Goal: Task Accomplishment & Management: Complete application form

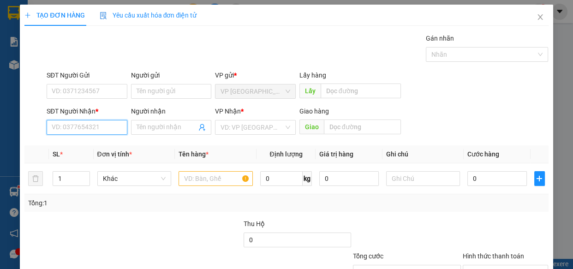
click at [103, 125] on input "SĐT Người Nhận *" at bounding box center [87, 127] width 81 height 15
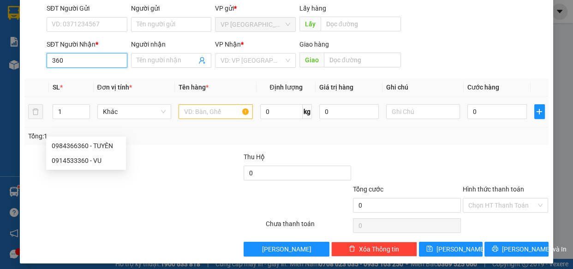
scroll to position [72, 0]
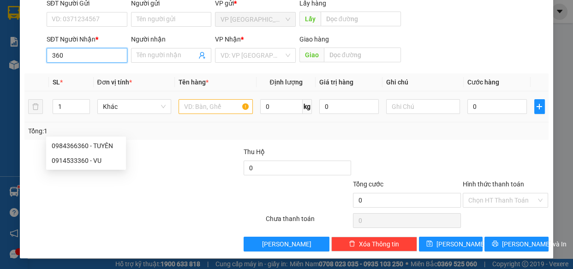
type input "360"
drag, startPoint x: 221, startPoint y: 108, endPoint x: 222, endPoint y: 101, distance: 7.2
click at [220, 108] on input "text" at bounding box center [216, 106] width 74 height 15
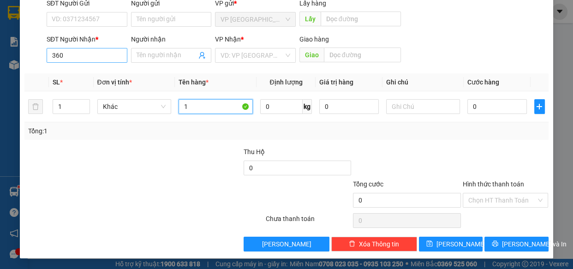
type input "1"
click at [77, 55] on input "360" at bounding box center [87, 55] width 81 height 15
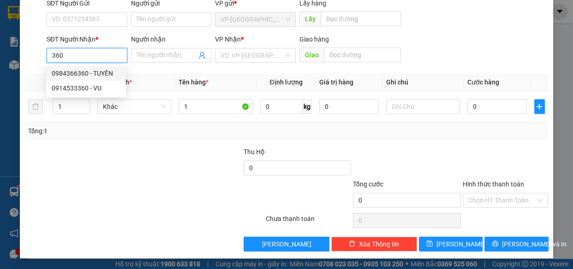
click at [92, 76] on div "0984366360 - TUYÊN" at bounding box center [86, 73] width 69 height 10
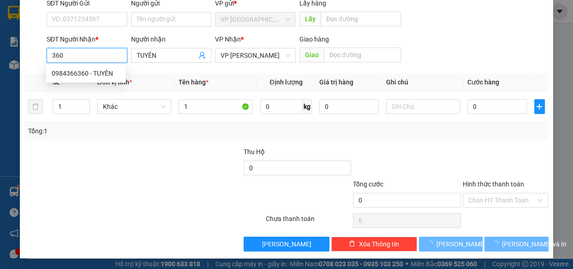
type input "0984366360"
type input "TUYÊN"
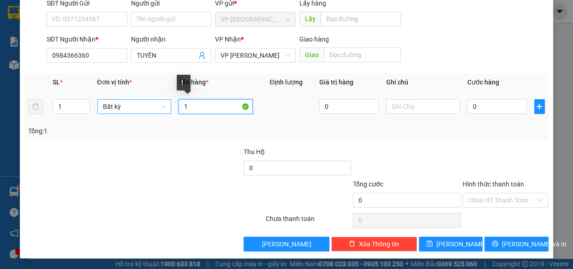
drag, startPoint x: 204, startPoint y: 105, endPoint x: 142, endPoint y: 102, distance: 62.0
click at [165, 114] on tr "1 Bất kỳ 1 0 0" at bounding box center [286, 106] width 524 height 31
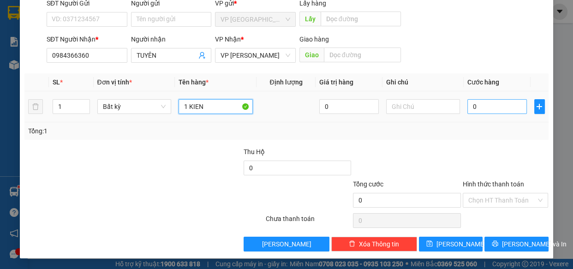
type input "1 KIEN"
click at [497, 102] on input "0" at bounding box center [498, 106] width 60 height 15
type input "3"
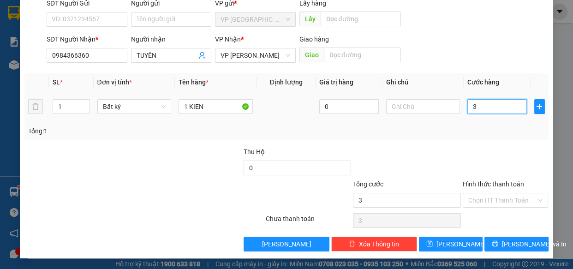
type input "30"
type input "300"
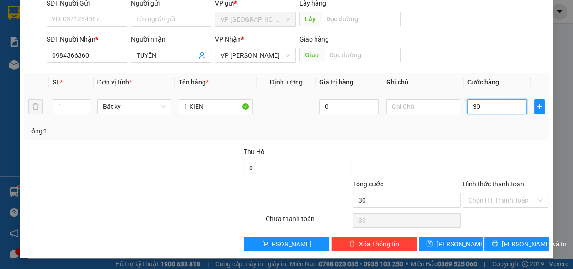
type input "300"
type input "3.000"
type input "30.000"
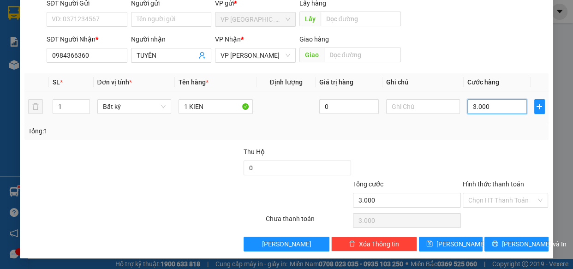
type input "30.000"
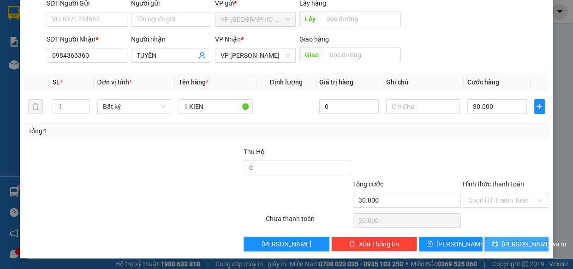
click at [508, 240] on span "[PERSON_NAME] và In" at bounding box center [534, 244] width 65 height 10
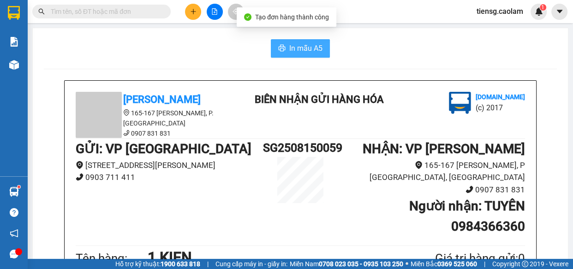
click at [300, 44] on span "In mẫu A5" at bounding box center [305, 48] width 33 height 12
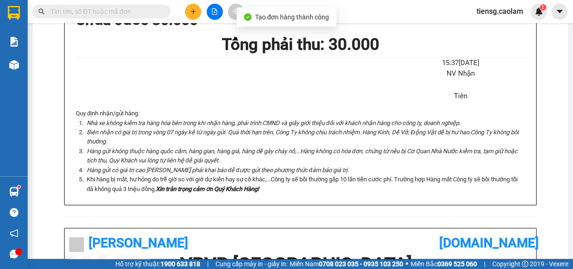
scroll to position [42, 0]
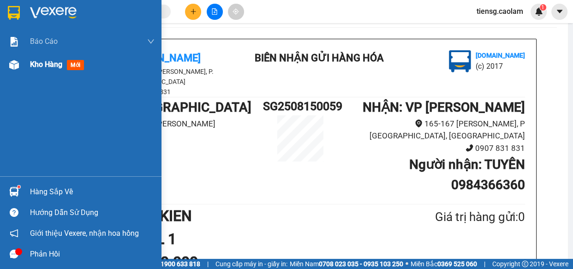
click at [55, 65] on span "Kho hàng" at bounding box center [46, 64] width 32 height 9
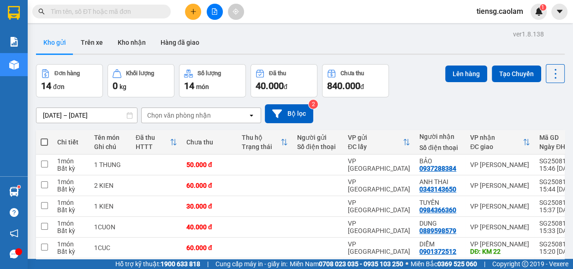
click at [43, 143] on span at bounding box center [44, 141] width 7 height 7
click at [44, 138] on input "checkbox" at bounding box center [44, 138] width 0 height 0
checkbox input "true"
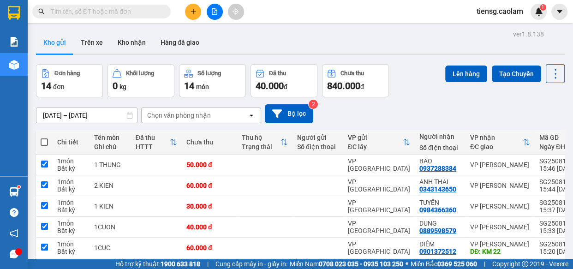
checkbox input "true"
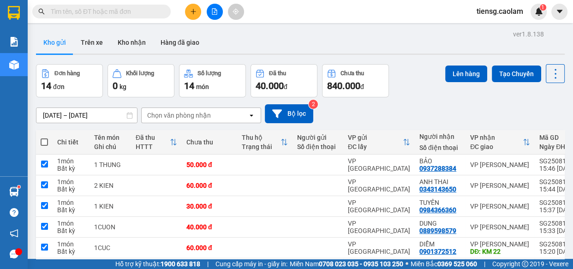
checkbox input "true"
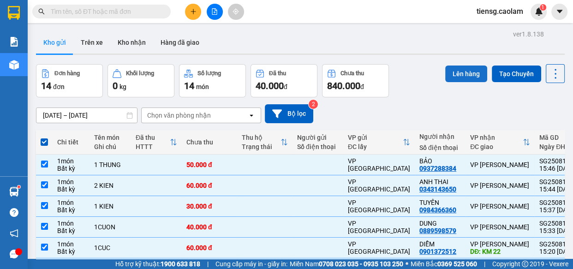
click at [459, 73] on button "Lên hàng" at bounding box center [466, 74] width 42 height 17
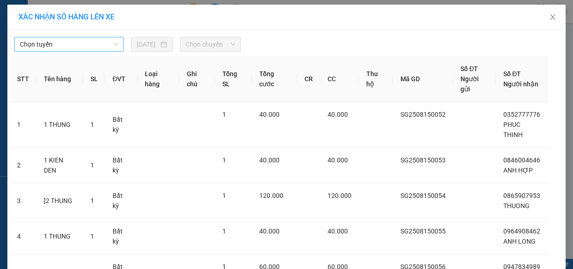
click at [80, 40] on span "Chọn tuyến" at bounding box center [69, 44] width 98 height 14
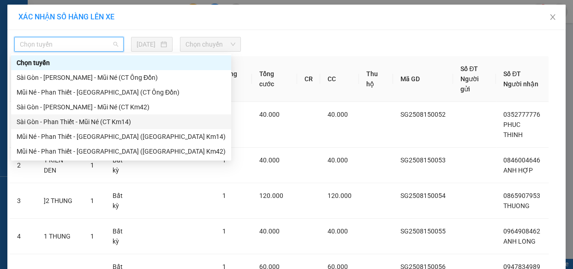
click at [110, 121] on div "Sài Gòn - Phan Thiết - Mũi Né (CT Km14)" at bounding box center [121, 122] width 209 height 10
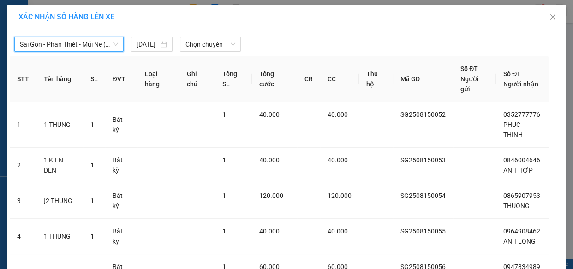
click at [102, 45] on span "Sài Gòn - Phan Thiết - Mũi Né (CT Km14)" at bounding box center [69, 44] width 98 height 14
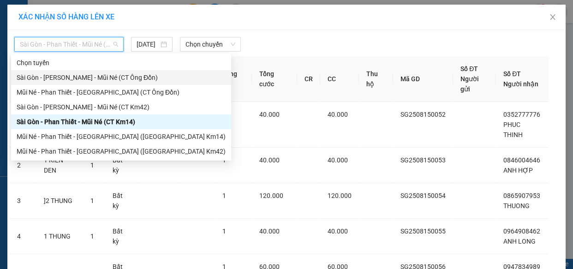
click at [111, 75] on div "Sài Gòn - [PERSON_NAME] - Mũi Né (CT Ông Đồn)" at bounding box center [121, 77] width 209 height 10
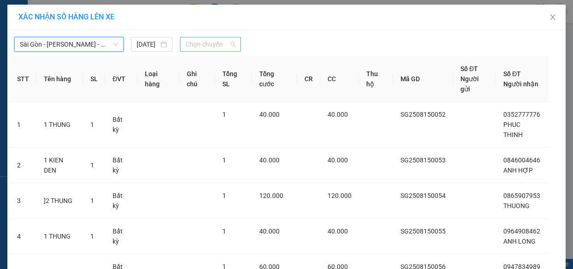
click at [222, 46] on span "Chọn chuyến" at bounding box center [211, 44] width 50 height 14
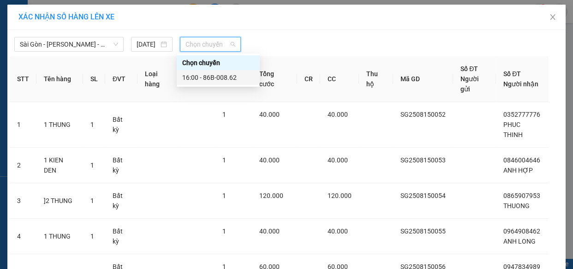
click at [221, 79] on div "16:00 - 86B-008.62" at bounding box center [218, 77] width 72 height 10
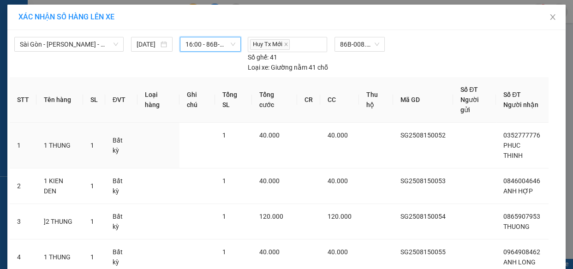
scroll to position [271, 0]
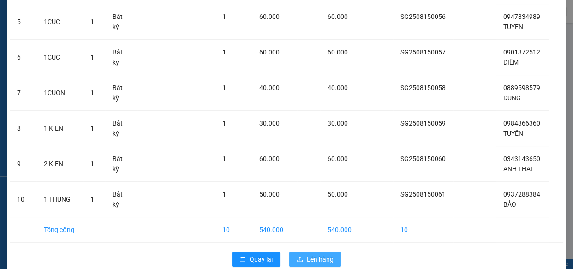
click at [307, 254] on span "Lên hàng" at bounding box center [320, 259] width 27 height 10
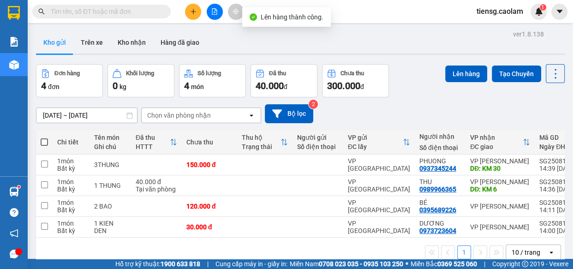
click at [45, 138] on span at bounding box center [44, 141] width 7 height 7
click at [44, 138] on input "checkbox" at bounding box center [44, 138] width 0 height 0
checkbox input "true"
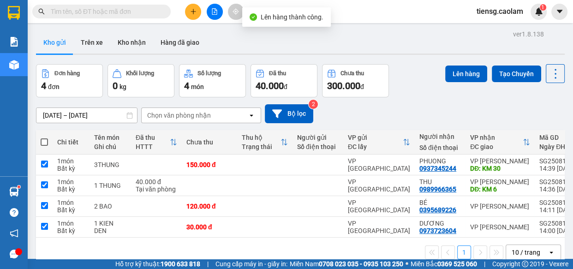
checkbox input "true"
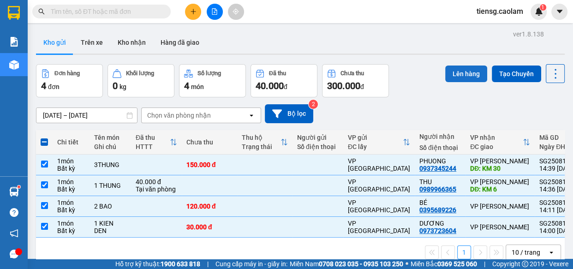
click at [471, 75] on button "Lên hàng" at bounding box center [466, 74] width 42 height 17
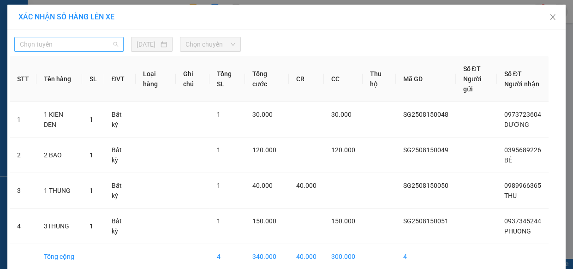
drag, startPoint x: 78, startPoint y: 45, endPoint x: 105, endPoint y: 103, distance: 64.0
click at [78, 46] on span "Chọn tuyến" at bounding box center [69, 44] width 98 height 14
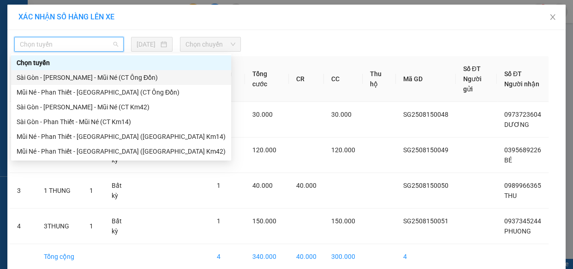
click at [118, 79] on div "Sài Gòn - [PERSON_NAME] - Mũi Né (CT Ông Đồn)" at bounding box center [121, 77] width 209 height 10
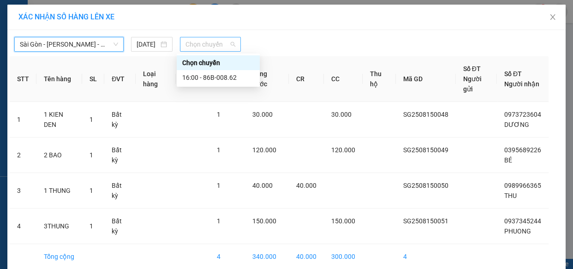
click at [214, 48] on span "Chọn chuyến" at bounding box center [211, 44] width 50 height 14
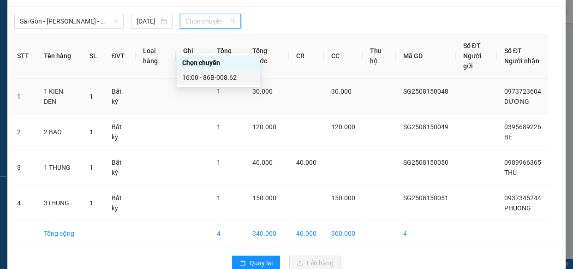
scroll to position [42, 0]
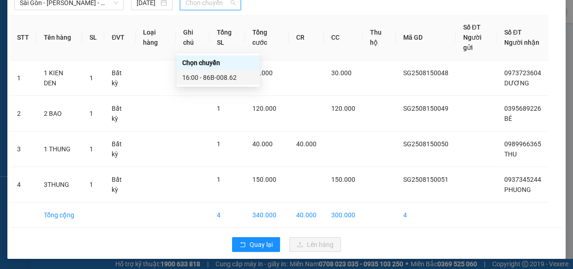
click at [217, 80] on div "16:00 - 86B-008.62" at bounding box center [218, 77] width 72 height 10
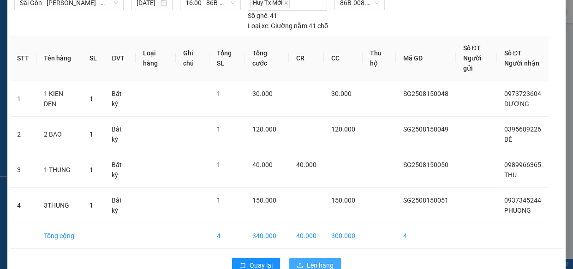
click at [312, 260] on span "Lên hàng" at bounding box center [320, 265] width 27 height 10
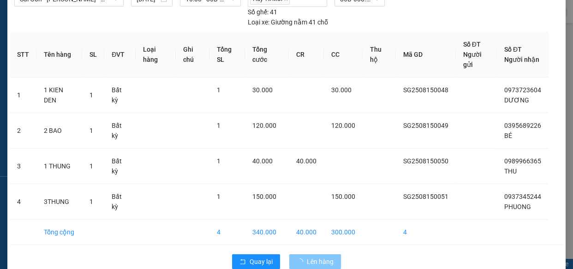
scroll to position [11, 0]
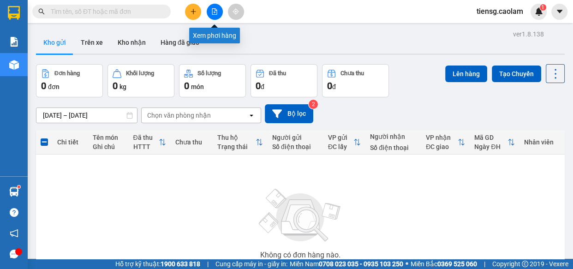
click at [221, 9] on button at bounding box center [215, 12] width 16 height 16
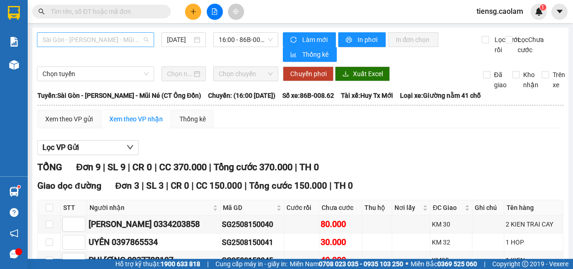
click at [120, 44] on span "Sài Gòn - [PERSON_NAME] - Mũi Né (CT Ông Đồn)" at bounding box center [95, 40] width 106 height 14
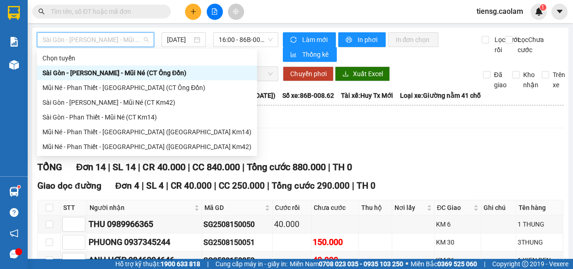
click at [139, 75] on div "Sài Gòn - [PERSON_NAME] - Mũi Né (CT Ông Đồn)" at bounding box center [146, 73] width 209 height 10
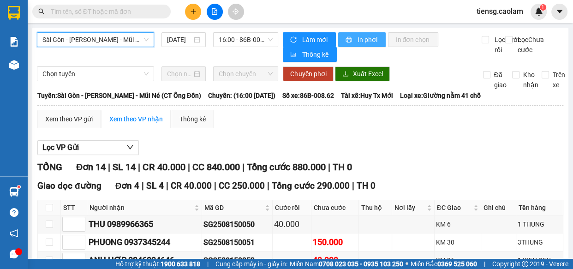
click at [367, 41] on span "In phơi" at bounding box center [367, 40] width 21 height 10
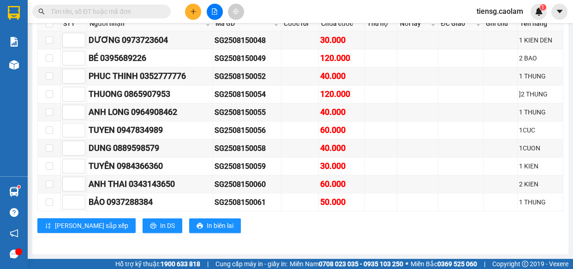
scroll to position [117, 0]
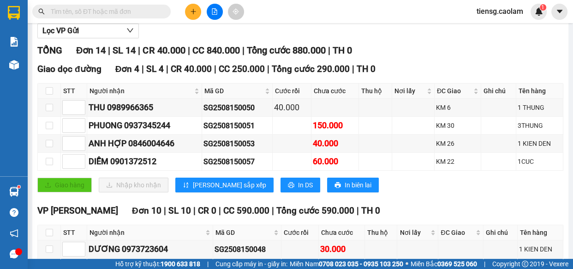
click at [198, 11] on button at bounding box center [193, 12] width 16 height 16
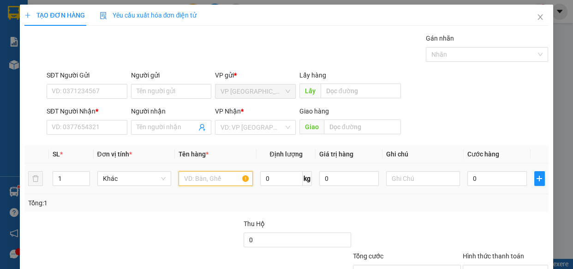
click at [198, 180] on input "text" at bounding box center [216, 178] width 74 height 15
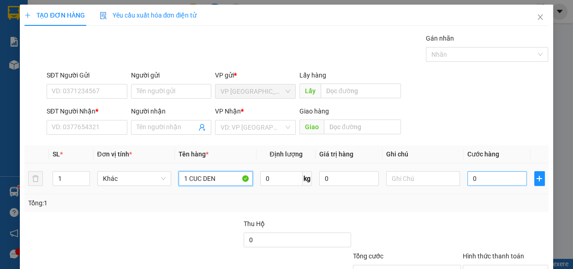
type input "1 CUC DEN"
type input "3"
type input "30"
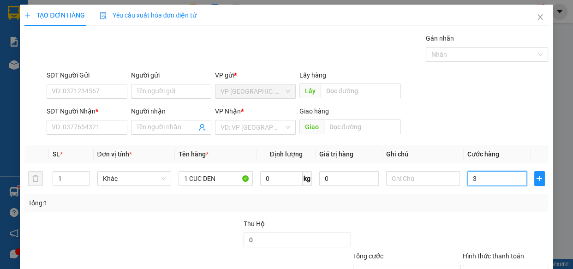
type input "30"
type input "300"
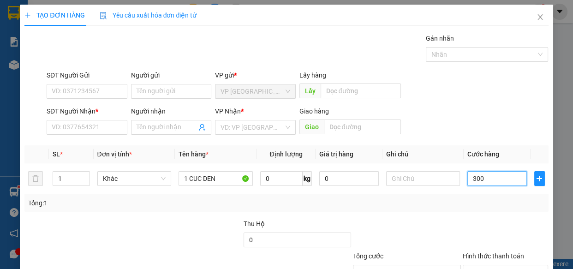
type input "3.000"
type input "30.000"
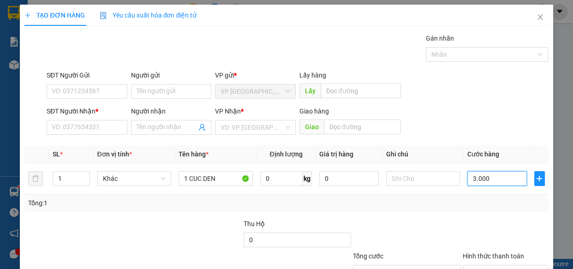
type input "30.000"
click at [90, 129] on input "SĐT Người Nhận *" at bounding box center [87, 127] width 81 height 15
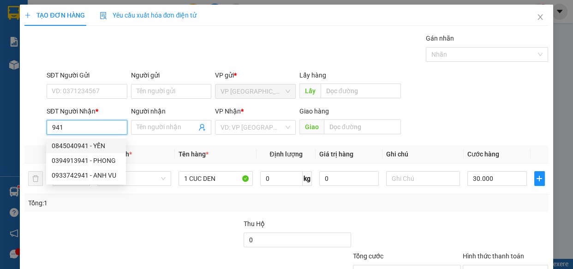
click at [91, 149] on div "0845040941 - YẾN" at bounding box center [86, 146] width 69 height 10
type input "0845040941"
type input "YẾN"
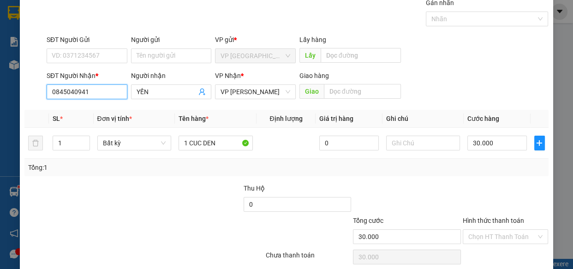
scroll to position [72, 0]
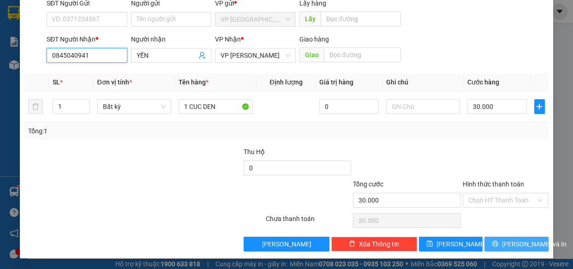
type input "0845040941"
click at [515, 239] on span "[PERSON_NAME] và In" at bounding box center [534, 244] width 65 height 10
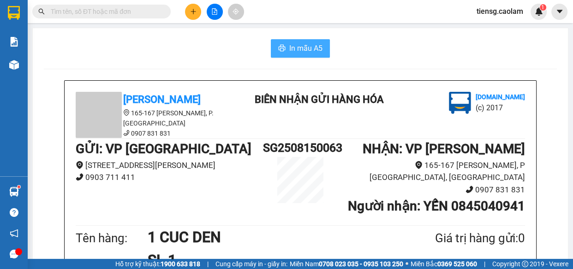
click at [304, 48] on span "In mẫu A5" at bounding box center [305, 48] width 33 height 12
click at [190, 13] on icon "plus" at bounding box center [193, 11] width 6 height 6
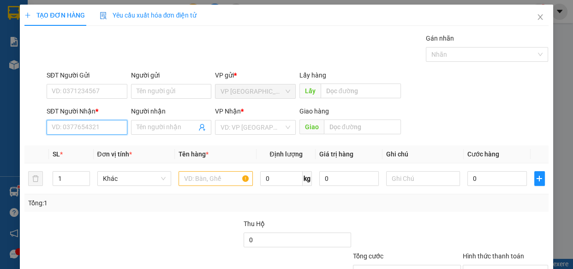
click at [93, 122] on input "SĐT Người Nhận *" at bounding box center [87, 127] width 81 height 15
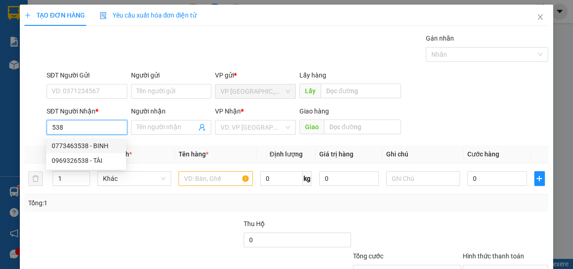
click at [88, 152] on div "0773463538 - BINH" at bounding box center [86, 145] width 80 height 15
type input "0773463538"
type input "BINH"
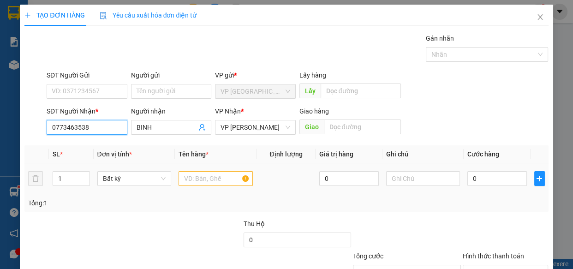
type input "0773463538"
click at [219, 187] on div at bounding box center [216, 178] width 74 height 18
click at [232, 173] on input "text" at bounding box center [216, 178] width 74 height 15
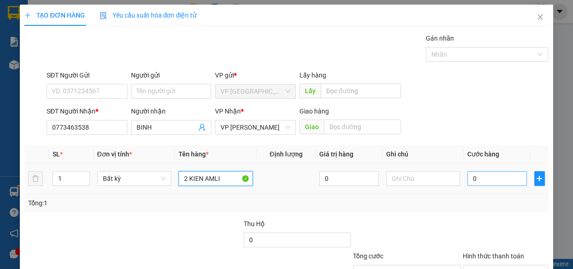
type input "2 KIEN AMLI"
click at [475, 180] on input "0" at bounding box center [498, 178] width 60 height 15
type input "1"
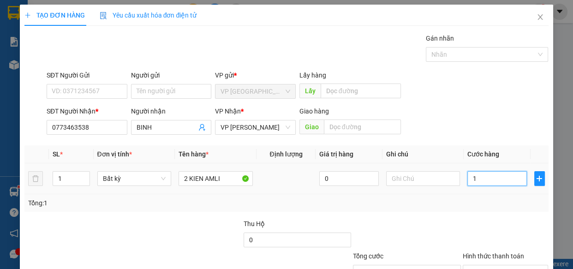
type input "10"
type input "100"
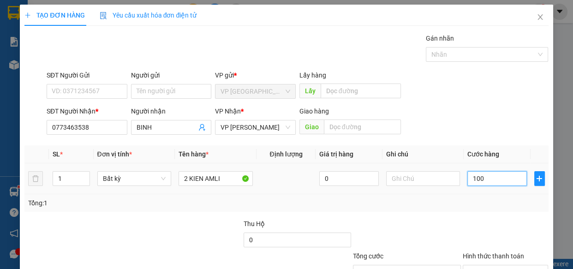
type input "100"
type input "1.000"
type input "10.000"
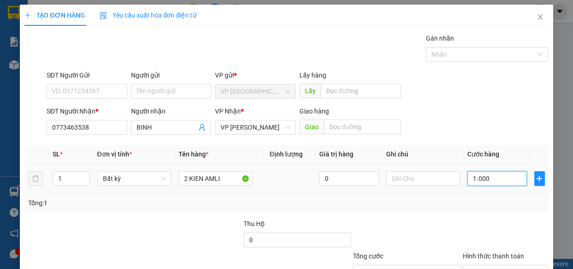
type input "10.000"
type input "100.000"
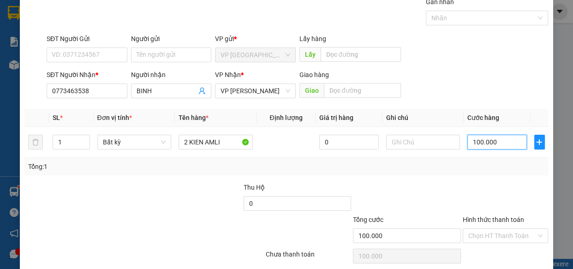
scroll to position [72, 0]
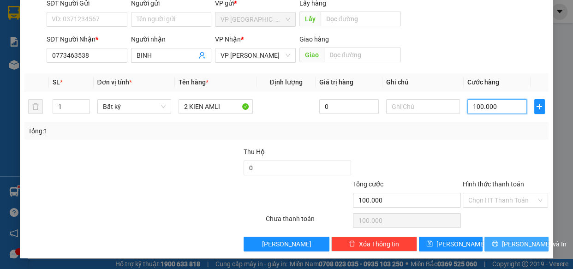
type input "100.000"
drag, startPoint x: 497, startPoint y: 242, endPoint x: 472, endPoint y: 217, distance: 34.6
click at [496, 241] on icon "printer" at bounding box center [495, 243] width 6 height 6
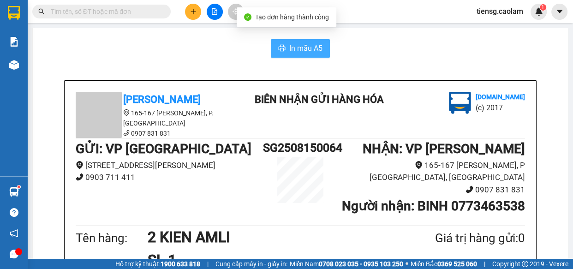
click at [293, 41] on button "In mẫu A5" at bounding box center [300, 48] width 59 height 18
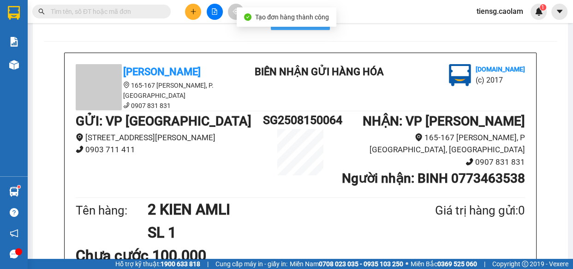
scroll to position [252, 0]
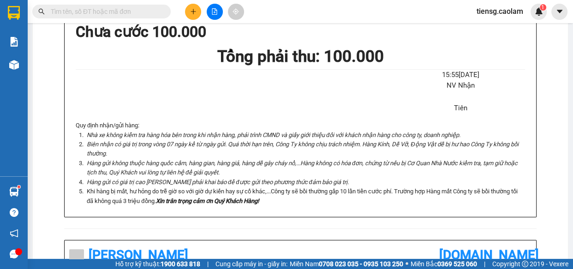
click at [187, 8] on button at bounding box center [193, 12] width 16 height 16
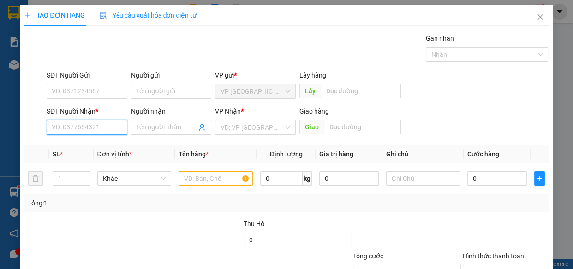
click at [89, 129] on input "SĐT Người Nhận *" at bounding box center [87, 127] width 81 height 15
click at [89, 146] on div "0973852878 - Đức Nhật" at bounding box center [87, 146] width 70 height 10
type input "0973852878"
type input "Đức Nhật"
type input "KM 30"
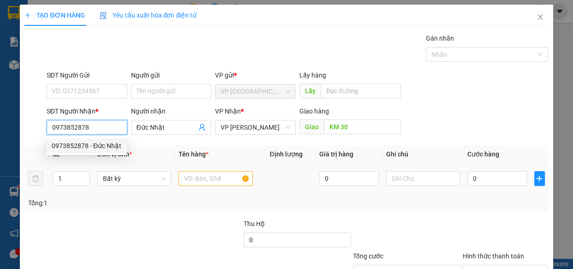
type input "0973852878"
click at [204, 178] on input "text" at bounding box center [216, 178] width 74 height 15
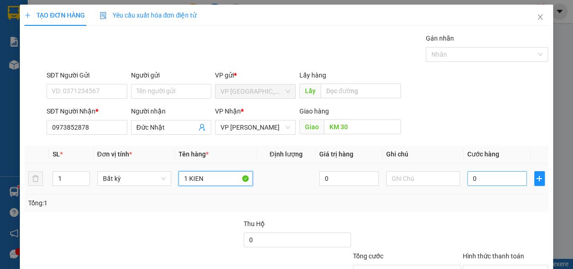
type input "1 KIEN"
click at [481, 177] on input "0" at bounding box center [498, 178] width 60 height 15
type input "3"
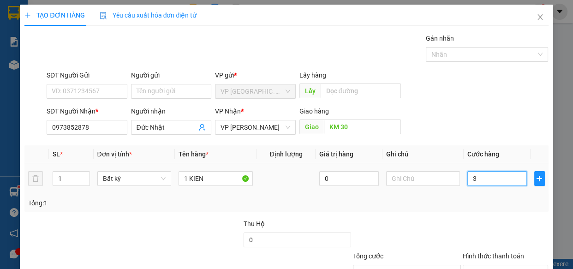
type input "30"
type input "300"
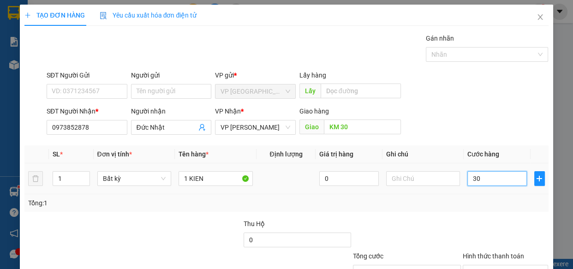
type input "300"
type input "3.000"
type input "30.000"
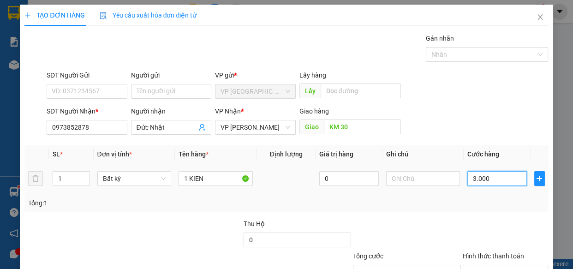
type input "30.000"
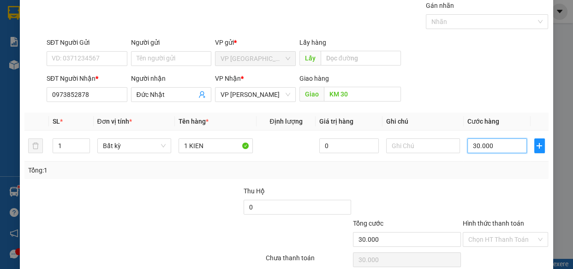
scroll to position [72, 0]
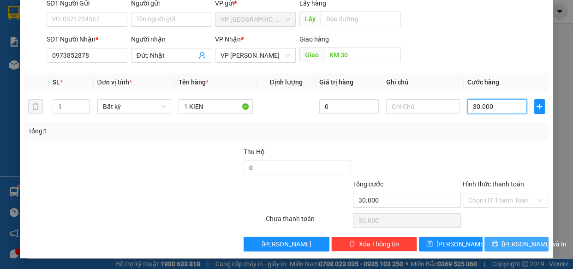
type input "30.000"
click at [516, 241] on span "[PERSON_NAME] và In" at bounding box center [534, 244] width 65 height 10
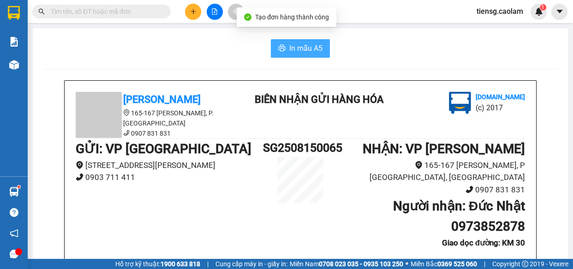
click at [293, 46] on span "In mẫu A5" at bounding box center [305, 48] width 33 height 12
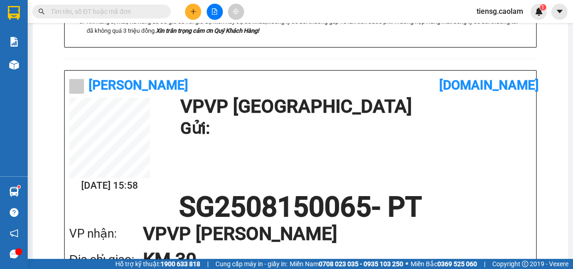
scroll to position [378, 0]
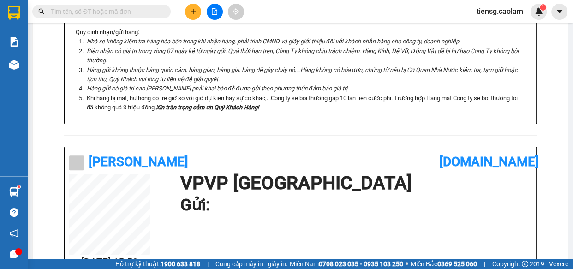
click at [187, 14] on button at bounding box center [193, 12] width 16 height 16
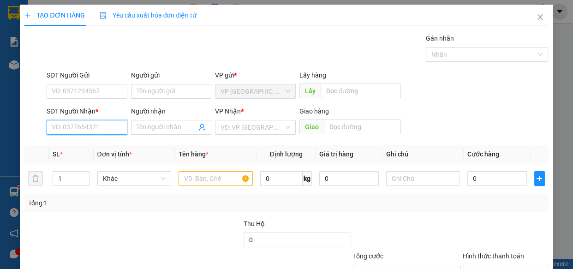
click at [84, 129] on input "SĐT Người Nhận *" at bounding box center [87, 127] width 81 height 15
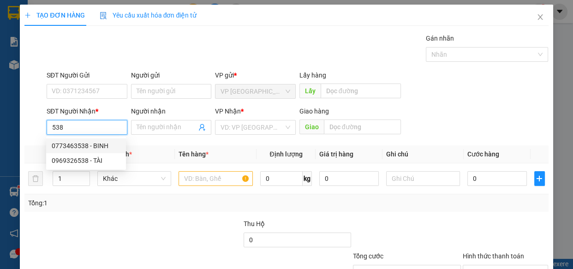
click at [84, 145] on div "0773463538 - BINH" at bounding box center [86, 146] width 69 height 10
type input "0773463538"
type input "BINH"
type input "0773463538"
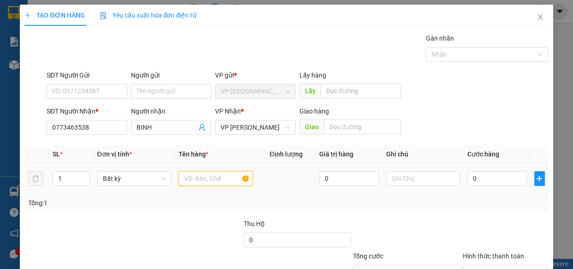
drag, startPoint x: 199, startPoint y: 178, endPoint x: 183, endPoint y: 169, distance: 18.8
click at [199, 178] on input "text" at bounding box center [216, 178] width 74 height 15
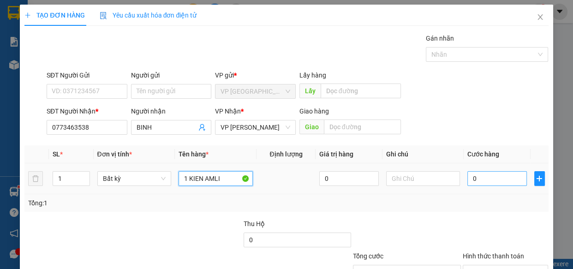
type input "1 KIEN AMLI"
click at [495, 182] on input "0" at bounding box center [498, 178] width 60 height 15
type input "5"
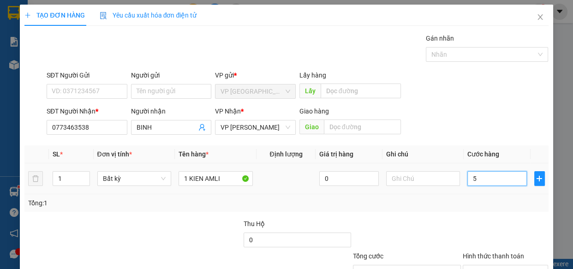
type input "50"
type input "500"
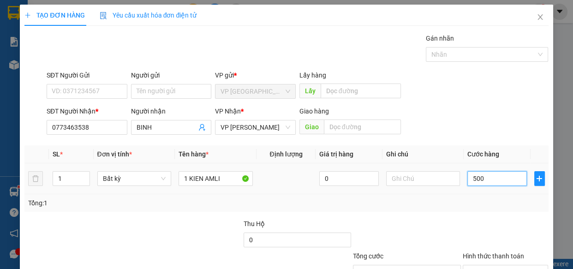
type input "500"
type input "5.000"
type input "50.000"
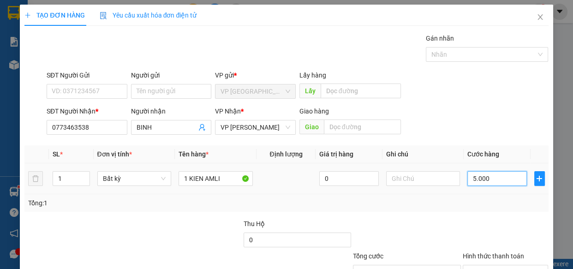
type input "50.000"
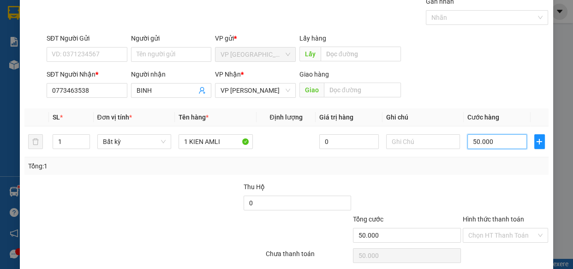
scroll to position [72, 0]
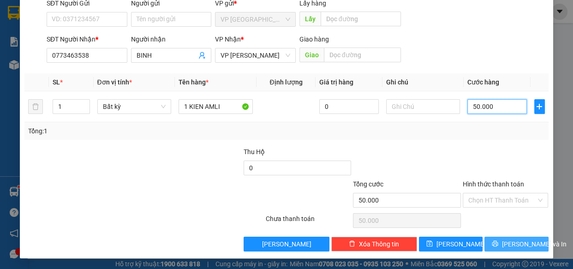
type input "50.000"
click at [503, 245] on span "[PERSON_NAME] và In" at bounding box center [534, 244] width 65 height 10
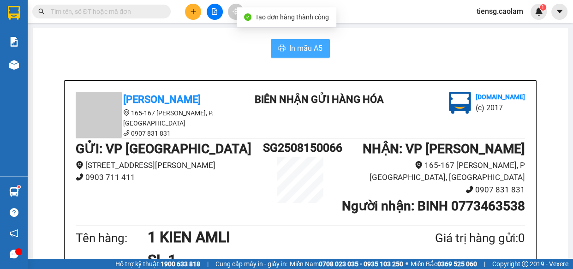
drag, startPoint x: 305, startPoint y: 47, endPoint x: 284, endPoint y: 76, distance: 35.7
click at [305, 47] on span "In mẫu A5" at bounding box center [305, 48] width 33 height 12
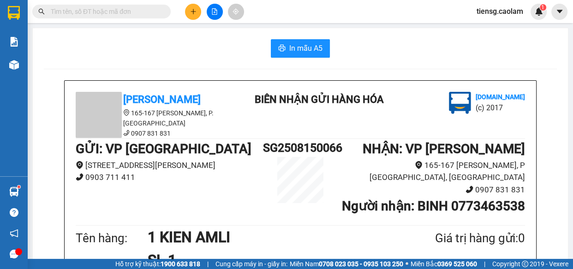
click at [194, 15] on button at bounding box center [193, 12] width 16 height 16
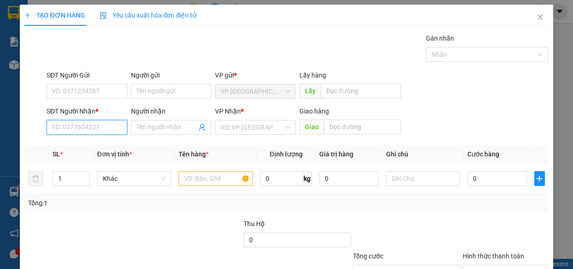
drag, startPoint x: 93, startPoint y: 131, endPoint x: 71, endPoint y: 119, distance: 25.6
click at [92, 131] on input "SĐT Người Nhận *" at bounding box center [87, 127] width 81 height 15
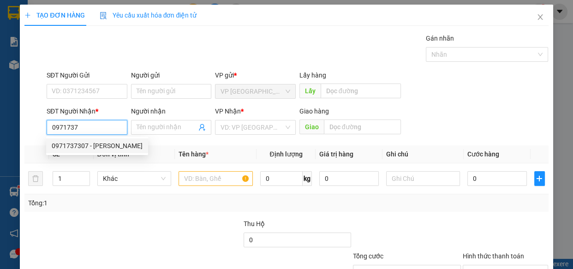
click at [106, 147] on div "0971737307 - [PERSON_NAME]" at bounding box center [97, 146] width 91 height 10
type input "0971737307"
type input "[PERSON_NAME]"
type input "0971737307"
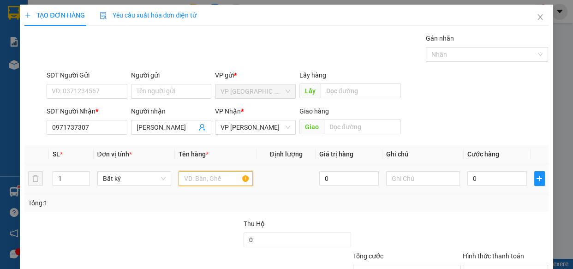
click at [202, 178] on input "text" at bounding box center [216, 178] width 74 height 15
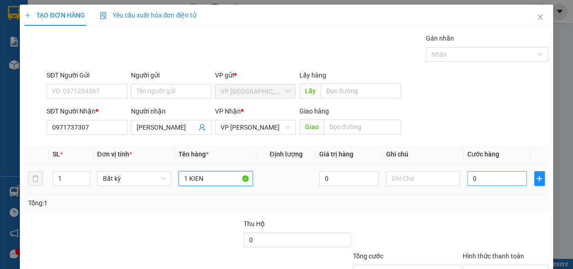
type input "1 KIEN"
click at [502, 178] on input "0" at bounding box center [498, 178] width 60 height 15
type input "3"
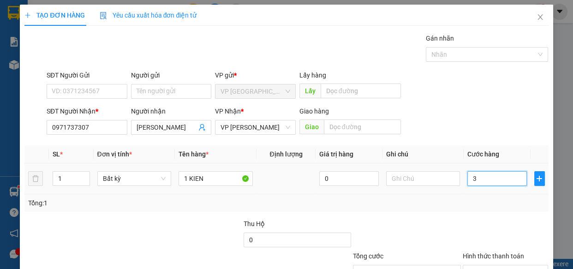
type input "30"
type input "300"
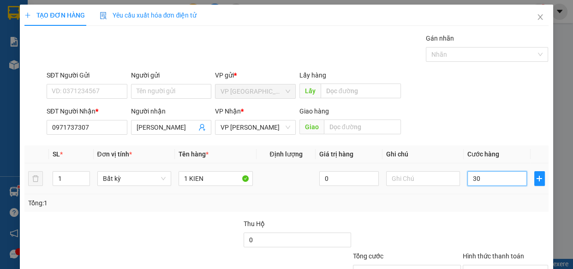
type input "300"
type input "3.000"
type input "30.000"
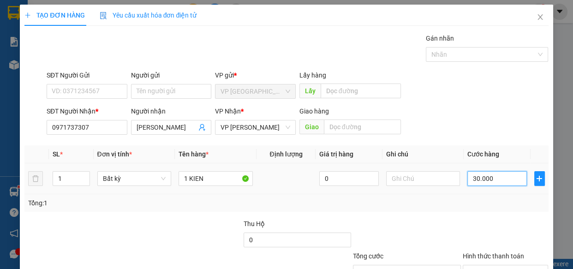
type input "30.000"
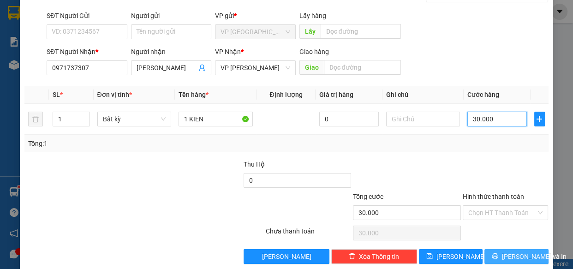
scroll to position [72, 0]
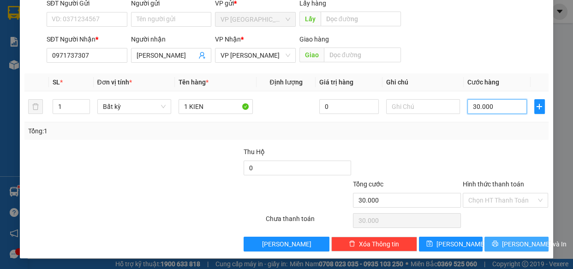
type input "30.000"
click at [507, 240] on span "[PERSON_NAME] và In" at bounding box center [534, 244] width 65 height 10
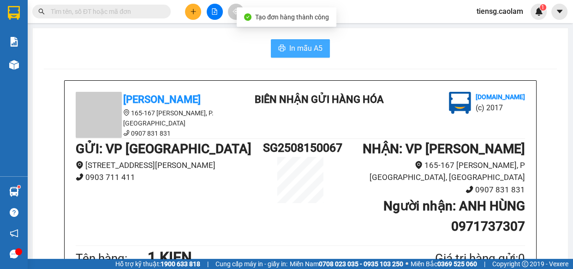
click at [301, 45] on span "In mẫu A5" at bounding box center [305, 48] width 33 height 12
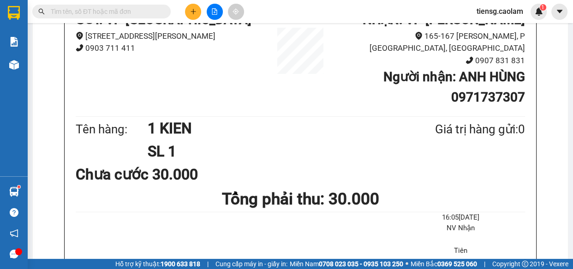
scroll to position [84, 0]
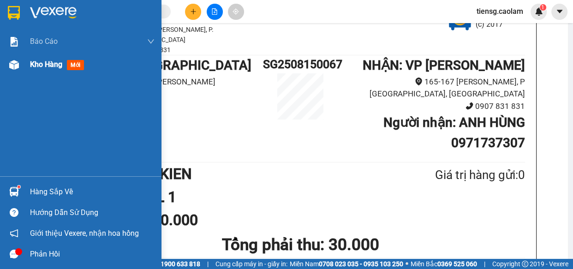
click at [56, 56] on div "Kho hàng mới" at bounding box center [92, 64] width 125 height 23
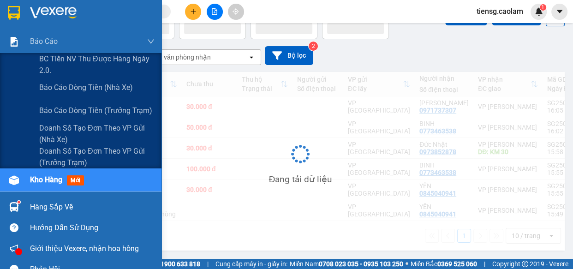
scroll to position [61, 0]
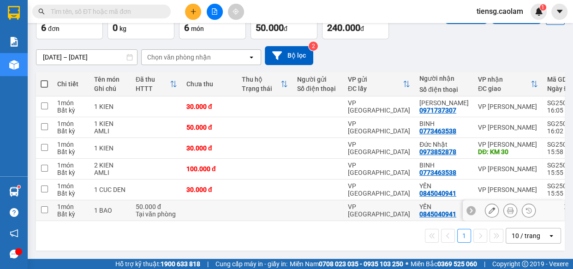
click at [156, 210] on div "Tại văn phòng" at bounding box center [157, 213] width 42 height 7
checkbox input "true"
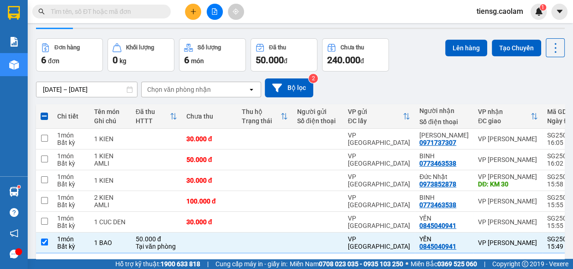
scroll to position [0, 0]
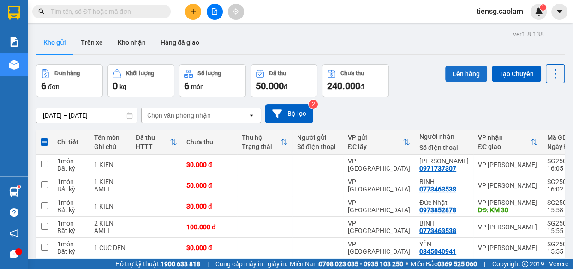
click at [449, 72] on button "Lên hàng" at bounding box center [466, 74] width 42 height 17
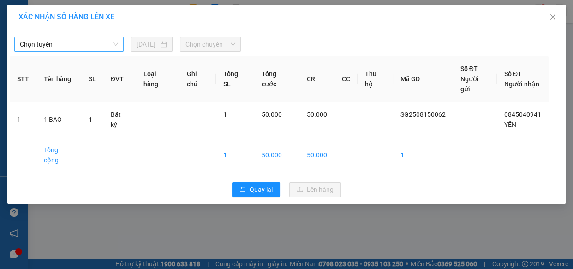
click at [48, 42] on span "Chọn tuyến" at bounding box center [69, 44] width 98 height 14
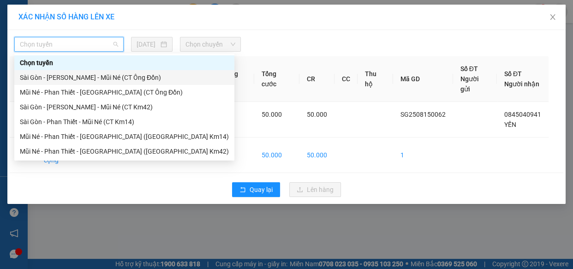
click at [131, 78] on div "Sài Gòn - [PERSON_NAME] - Mũi Né (CT Ông Đồn)" at bounding box center [124, 77] width 209 height 10
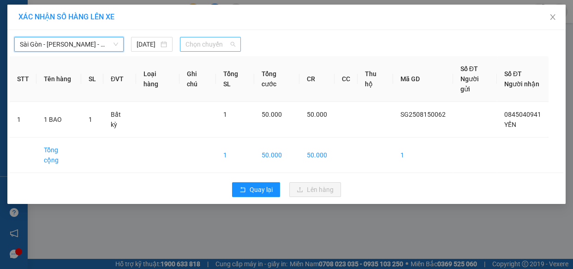
click at [214, 48] on span "Chọn chuyến" at bounding box center [211, 44] width 50 height 14
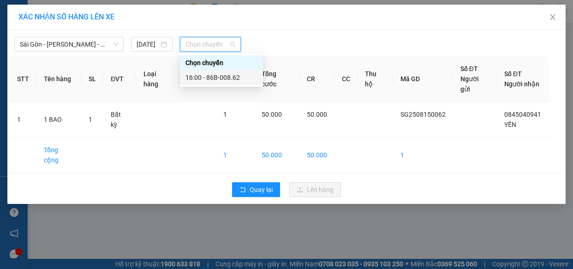
click at [213, 81] on div "16:00 - 86B-008.62" at bounding box center [222, 77] width 72 height 10
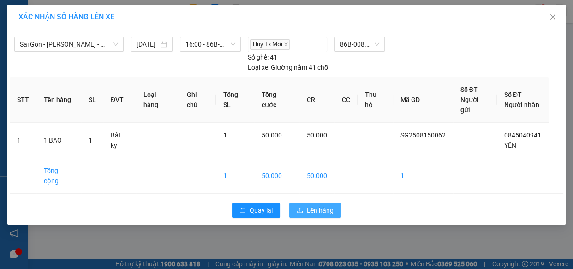
drag, startPoint x: 304, startPoint y: 168, endPoint x: 308, endPoint y: 174, distance: 7.3
click at [306, 198] on div "Quay lại Lên hàng" at bounding box center [287, 210] width 554 height 24
click at [308, 205] on span "Lên hàng" at bounding box center [320, 210] width 27 height 10
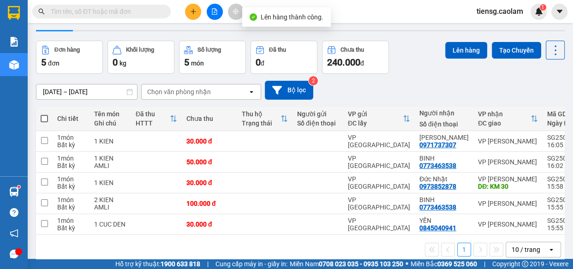
scroll to position [42, 0]
